Goal: Find specific fact: Find specific fact

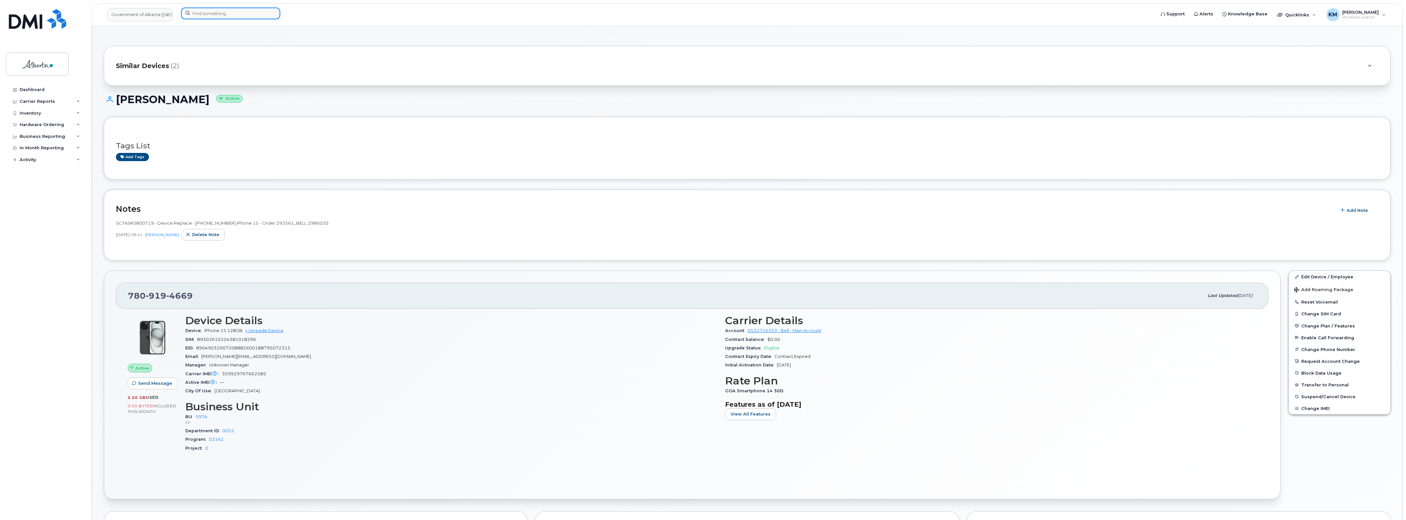
click at [218, 12] on input at bounding box center [230, 14] width 99 height 12
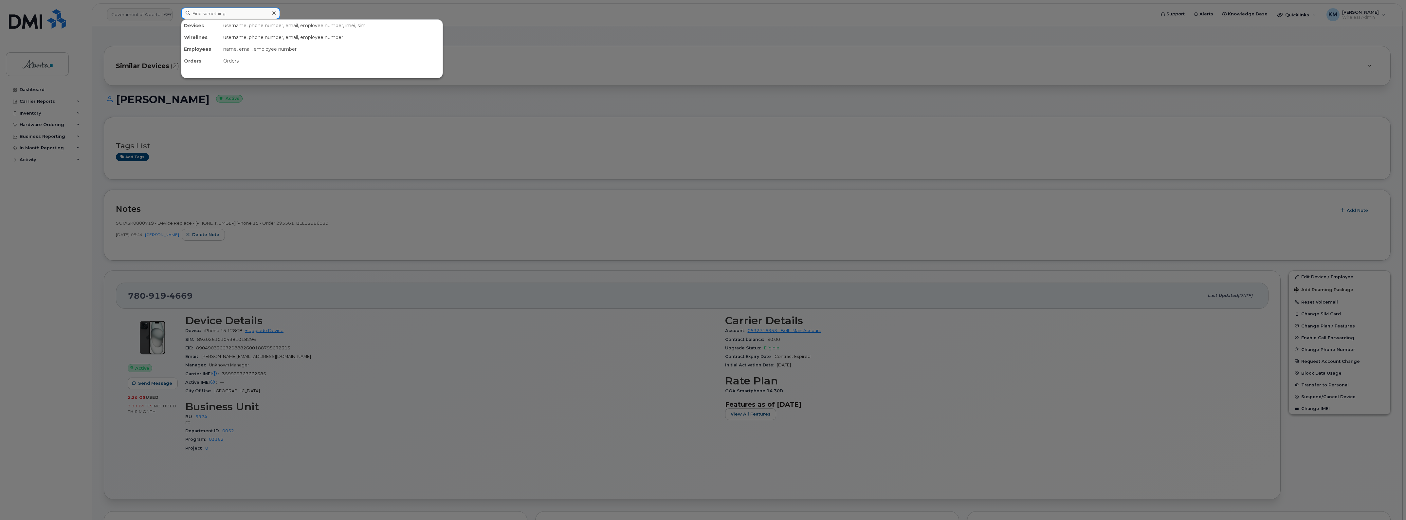
paste input "Garrett Yasinski"
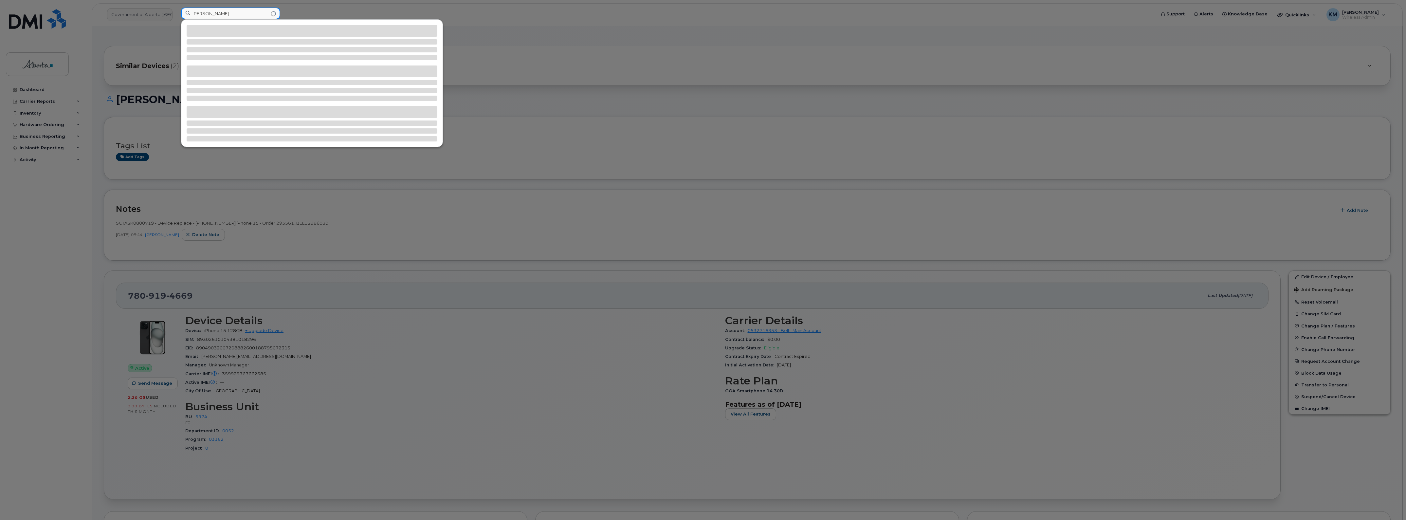
type input "Garrett Yasinski"
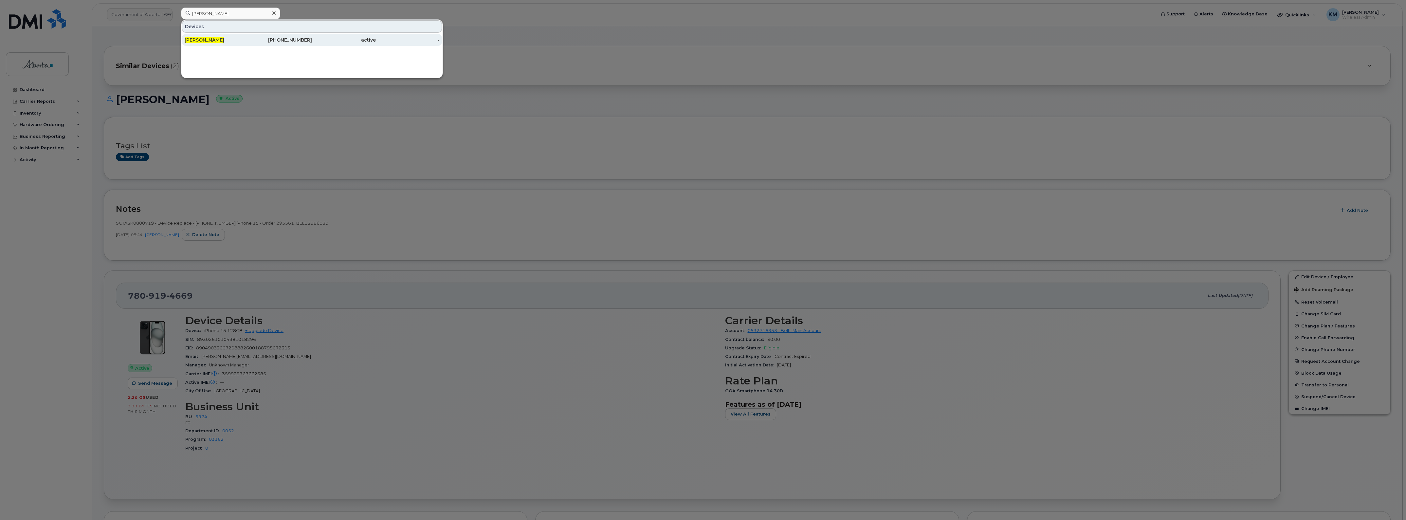
click at [241, 44] on div "Garrett Yasinski" at bounding box center [217, 40] width 64 height 12
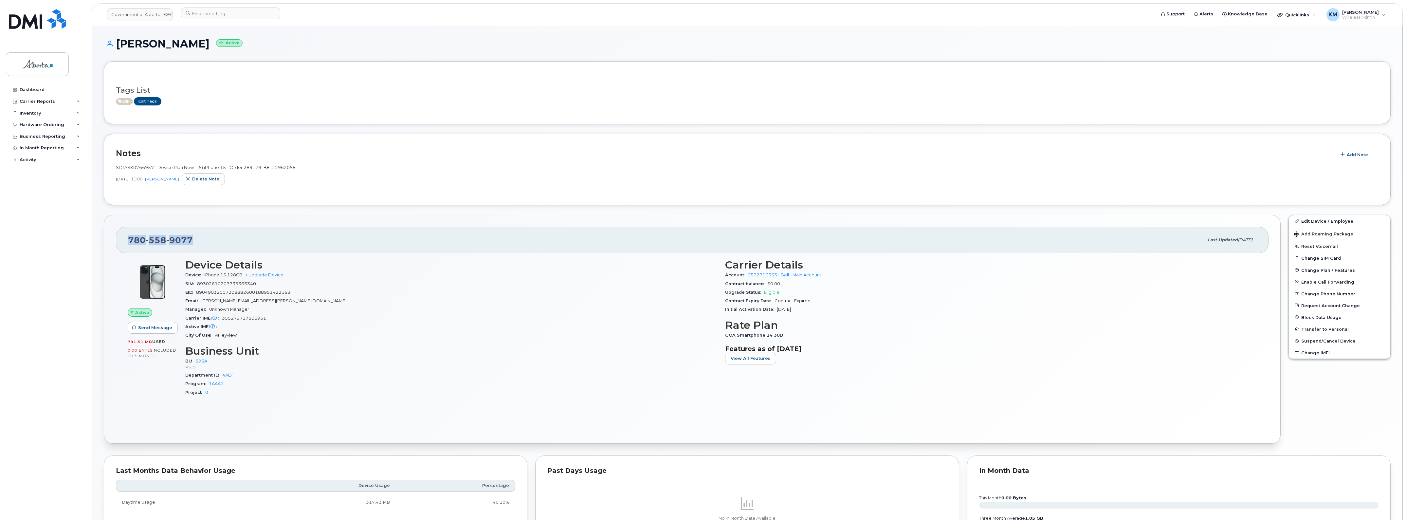
drag, startPoint x: 197, startPoint y: 241, endPoint x: 126, endPoint y: 243, distance: 71.4
click at [126, 243] on div "780 558 9077 Last updated Jun 02, 2025" at bounding box center [692, 240] width 1153 height 26
copy span "780 558 9077"
drag, startPoint x: 264, startPoint y: 320, endPoint x: 223, endPoint y: 322, distance: 40.3
click at [223, 322] on div "Carrier IMEI Carrier IMEI is reported during the last billing cycle or change o…" at bounding box center [451, 318] width 532 height 9
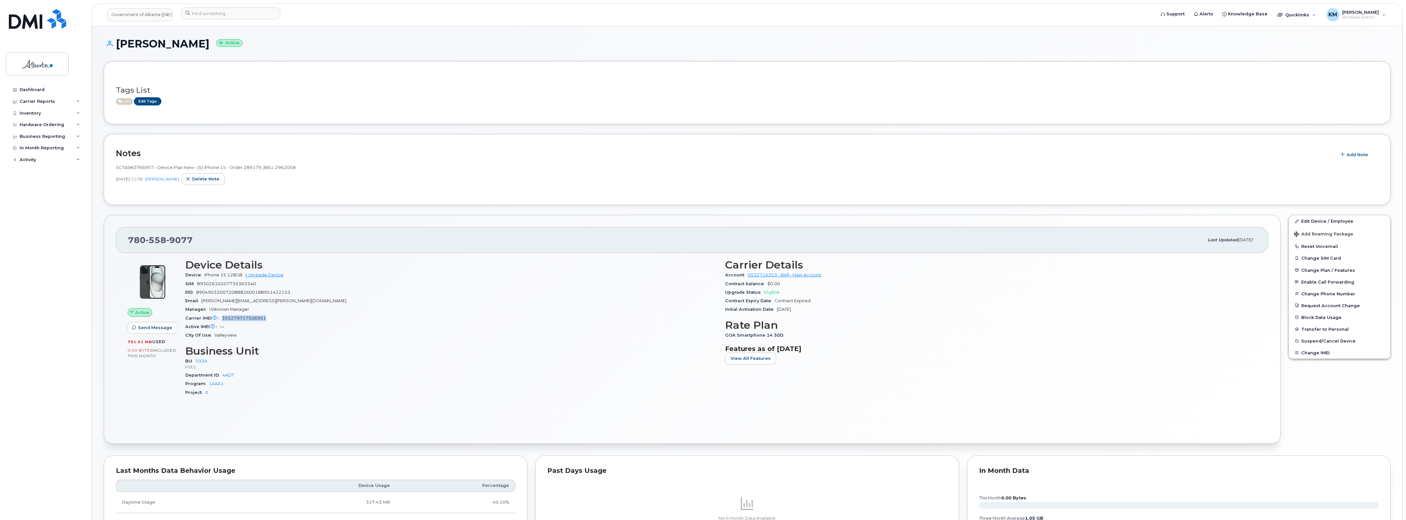
copy span "355279717506951"
drag, startPoint x: 153, startPoint y: 168, endPoint x: 116, endPoint y: 167, distance: 37.0
click at [116, 167] on span "SCTASK0766957 - Device Plan New - (5) iPhone 15 - Order 289179_BELL 2962058" at bounding box center [206, 167] width 180 height 5
copy span "SCTASK0766957"
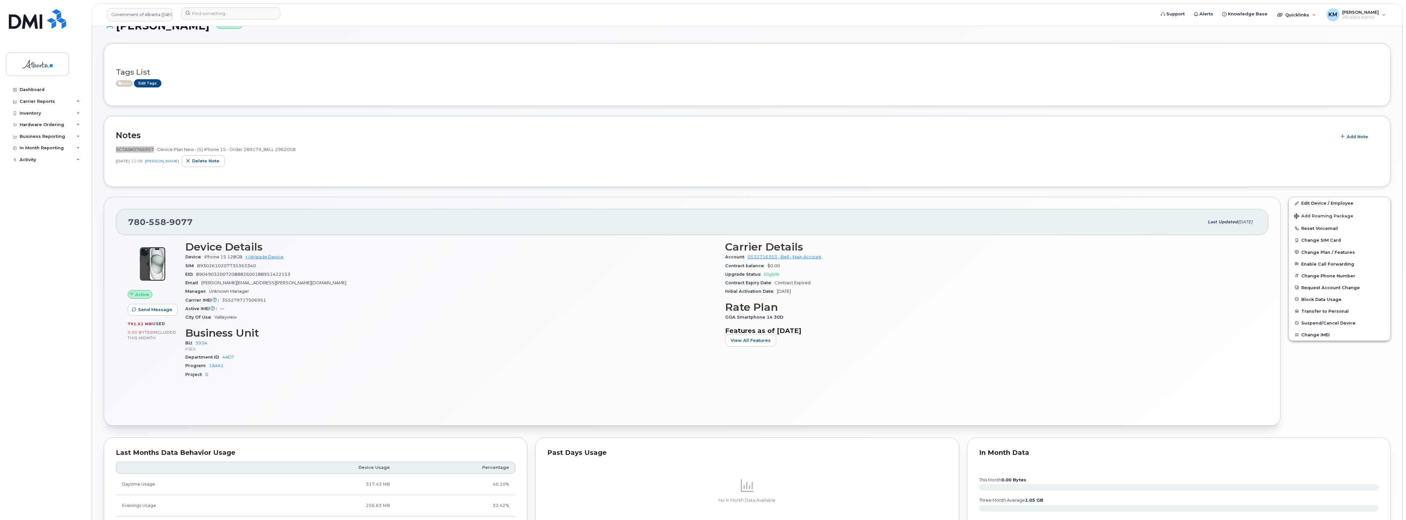
scroll to position [41, 0]
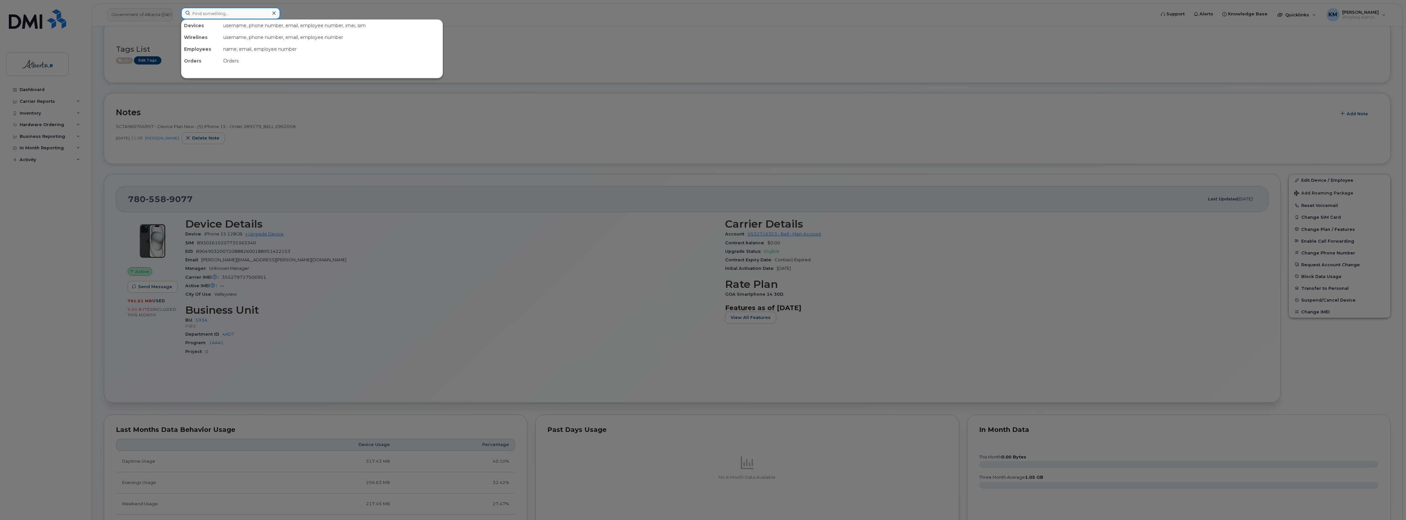
click at [233, 15] on input at bounding box center [230, 14] width 99 height 12
type input "ian scr"
click at [224, 36] on div "Ian Scr ivener" at bounding box center [217, 40] width 64 height 12
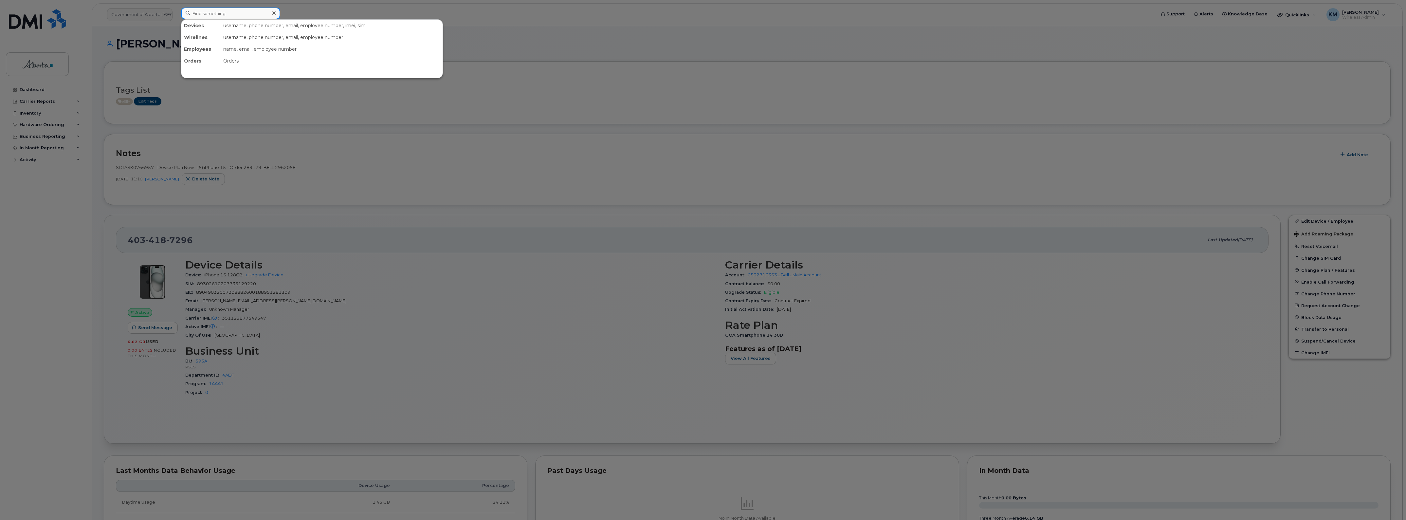
click at [223, 17] on input at bounding box center [230, 14] width 99 height 12
drag, startPoint x: 228, startPoint y: 16, endPoint x: 183, endPoint y: 18, distance: 45.6
click at [183, 18] on input "jack micallef" at bounding box center [230, 14] width 99 height 12
drag, startPoint x: 224, startPoint y: 13, endPoint x: 180, endPoint y: 15, distance: 43.3
click at [178, 15] on div "jack mic No results" at bounding box center [666, 15] width 981 height 14
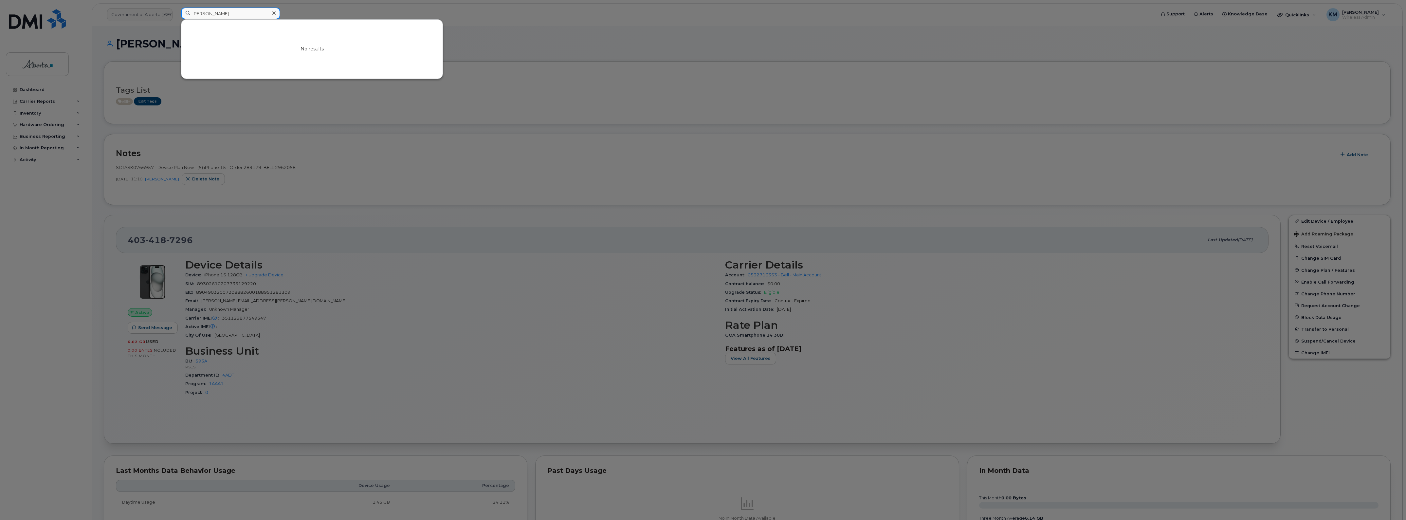
paste input "Jack Micallef"
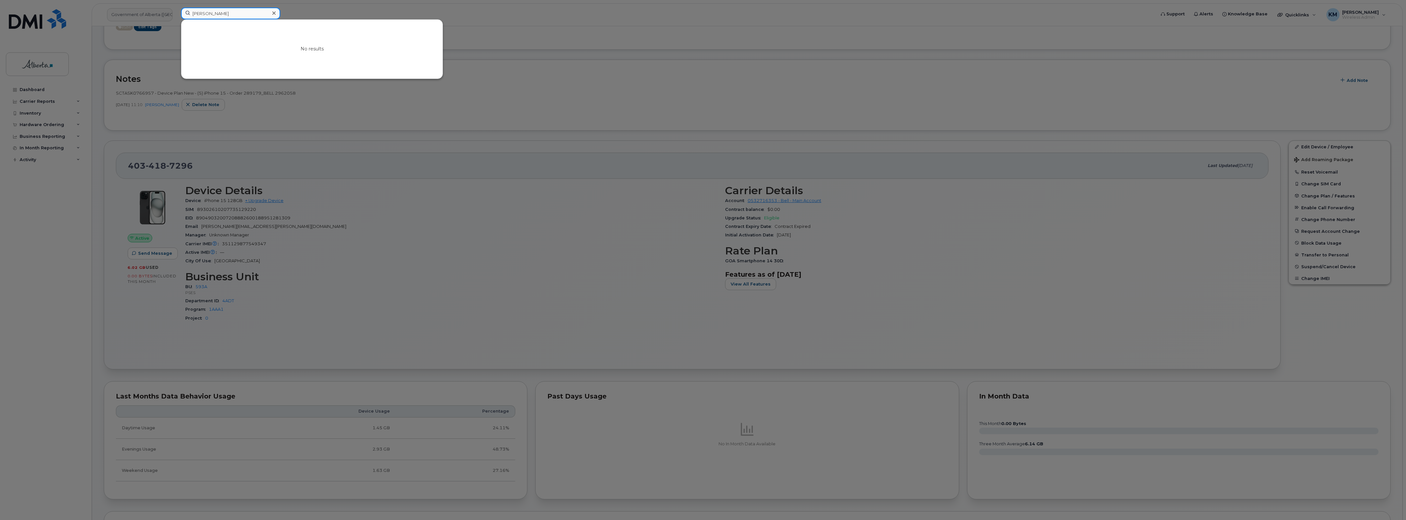
scroll to position [82, 0]
click at [203, 12] on input "Jack Micallef" at bounding box center [230, 14] width 99 height 12
type input "[PERSON_NAME]"
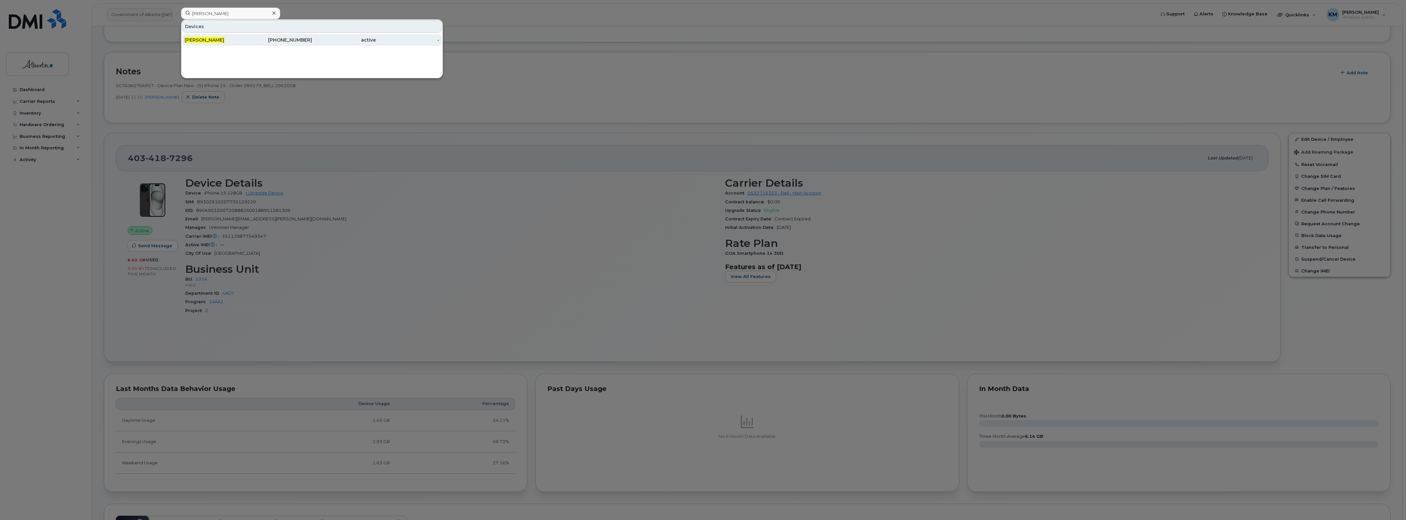
click at [237, 39] on div "[PERSON_NAME]" at bounding box center [217, 40] width 64 height 7
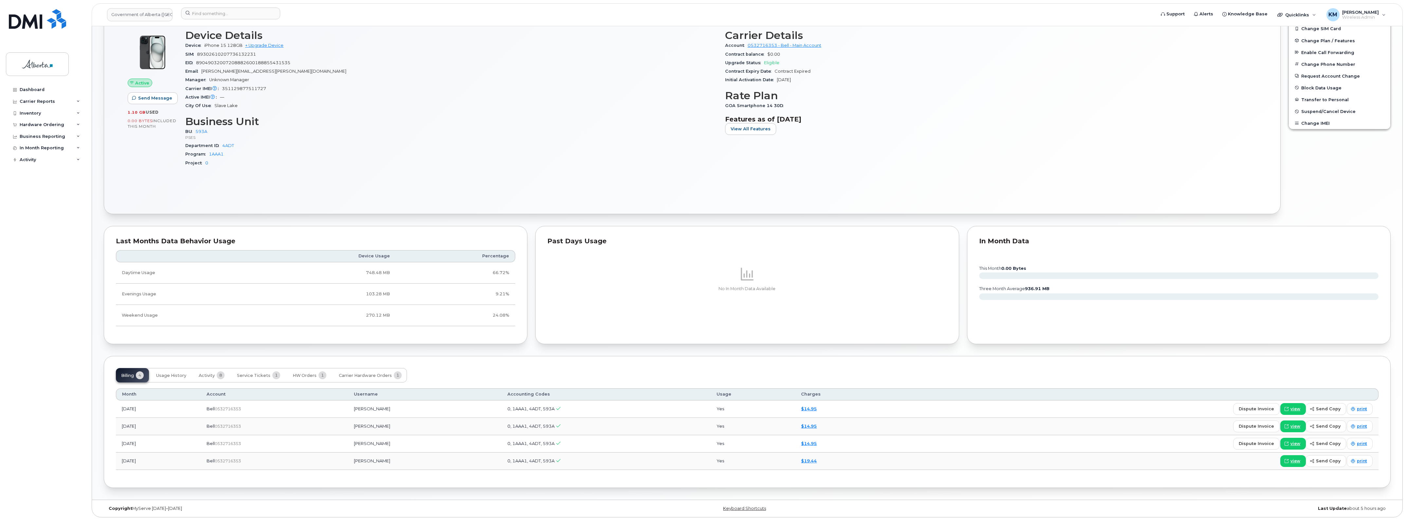
scroll to position [287, 0]
